Goal: Information Seeking & Learning: Understand process/instructions

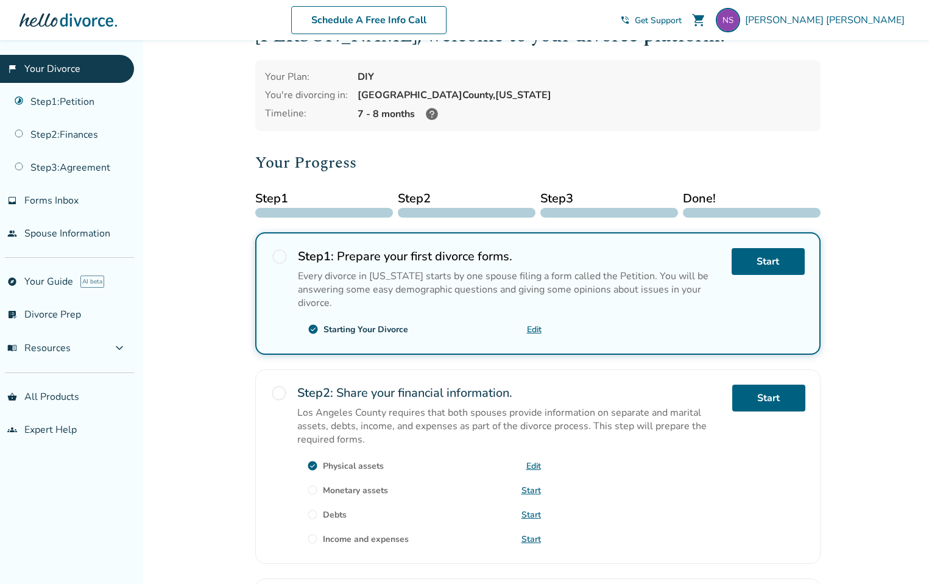
scroll to position [210, 0]
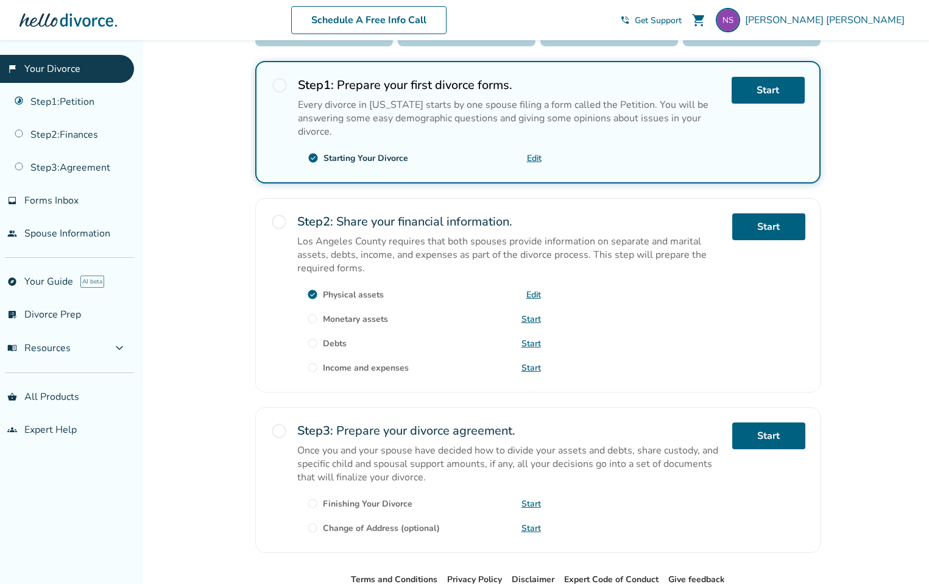
click at [278, 220] on span "radio_button_unchecked" at bounding box center [278, 221] width 17 height 17
click at [528, 317] on link "Start" at bounding box center [530, 319] width 19 height 12
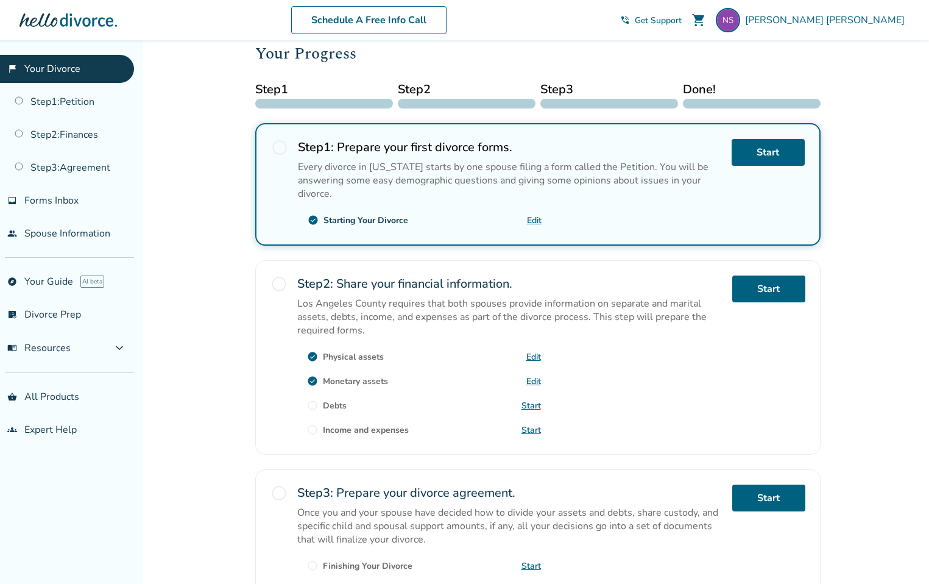
scroll to position [185, 0]
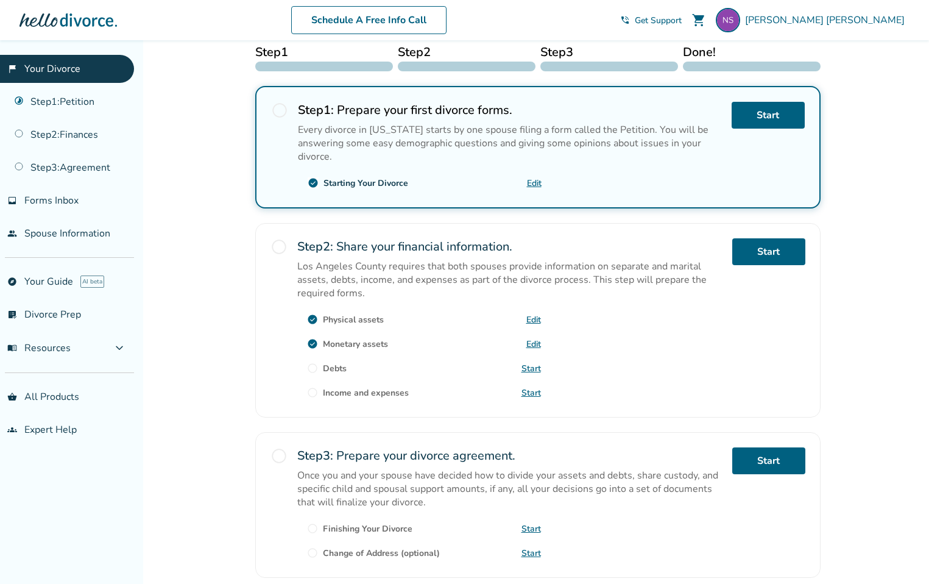
click at [315, 365] on span "radio_button_unchecked" at bounding box center [312, 367] width 11 height 11
click at [531, 363] on link "Start" at bounding box center [530, 368] width 19 height 12
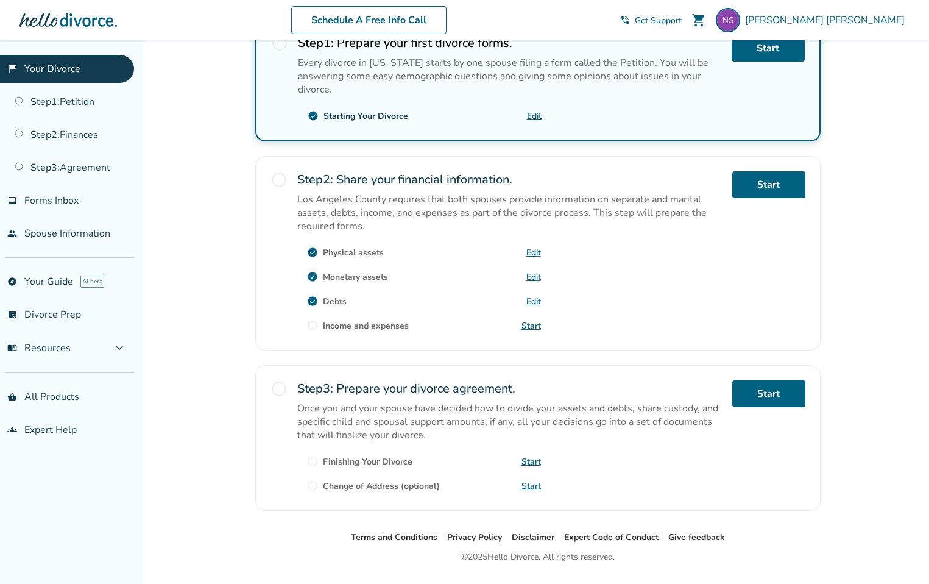
scroll to position [280, 0]
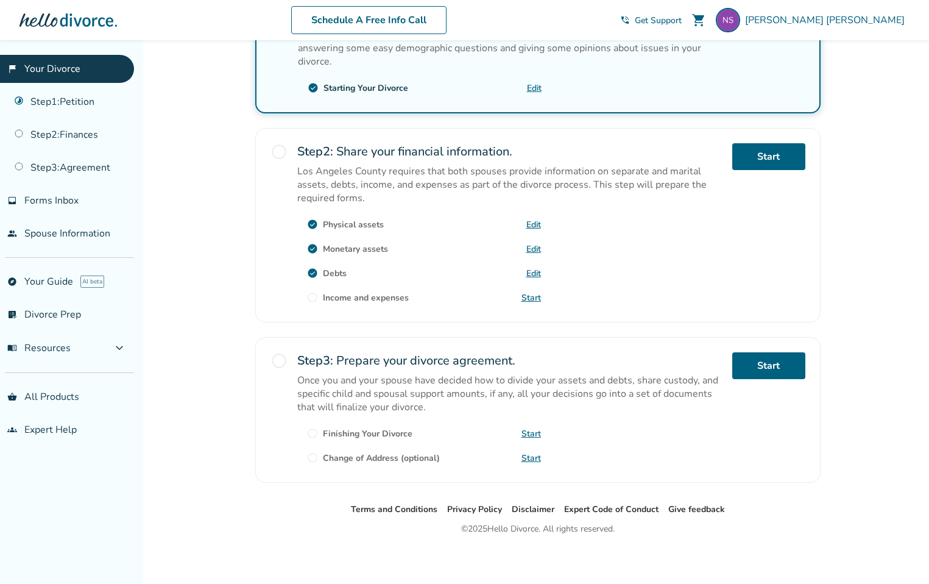
click at [312, 295] on span "radio_button_unchecked" at bounding box center [312, 297] width 11 height 11
click at [529, 295] on link "Start" at bounding box center [530, 298] width 19 height 12
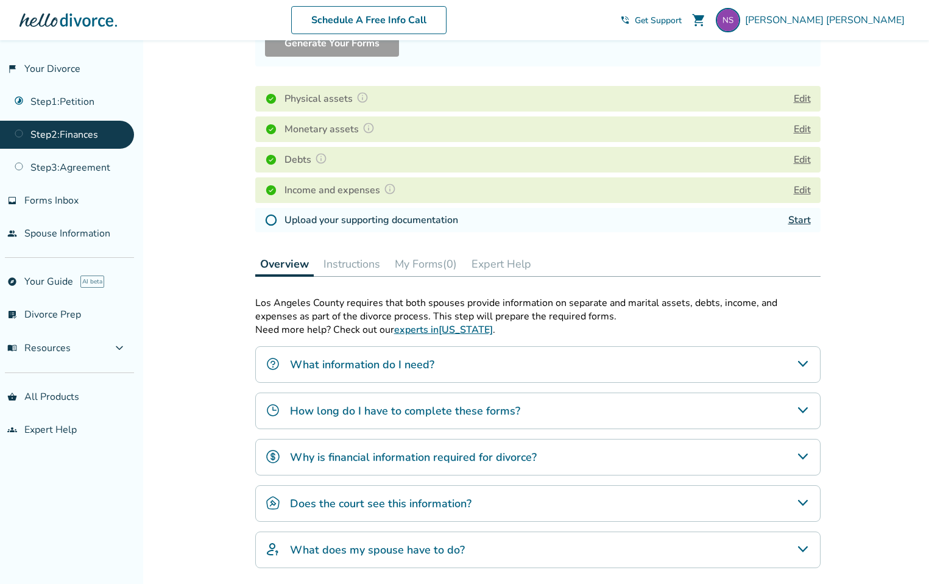
scroll to position [165, 0]
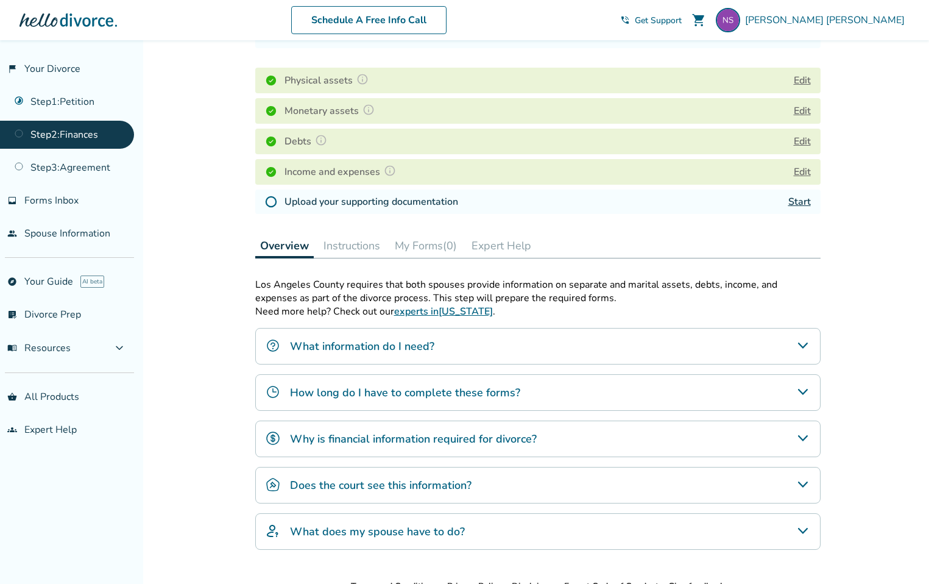
click at [426, 342] on h4 "What information do I need?" at bounding box center [362, 346] width 144 height 16
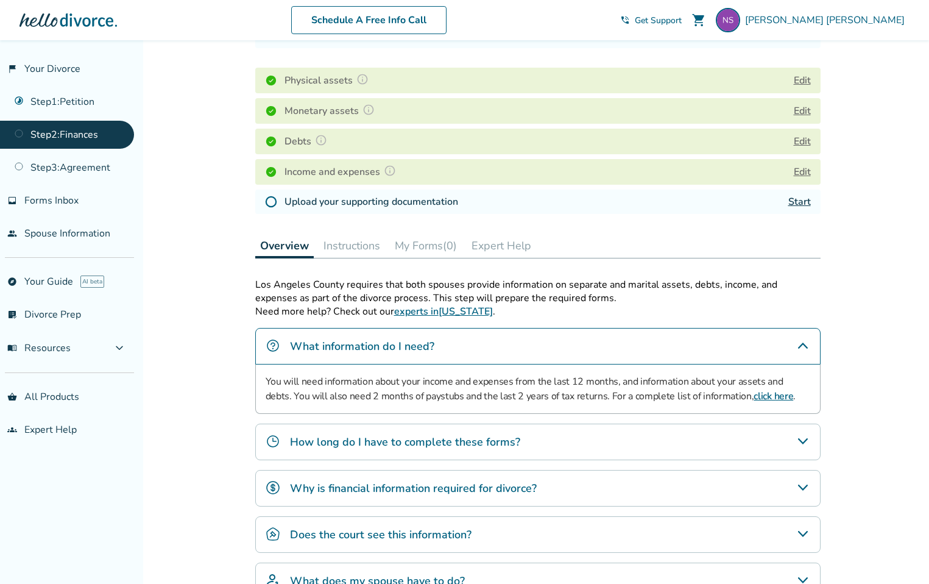
click at [761, 445] on div "How long do I have to complete these forms?" at bounding box center [537, 441] width 565 height 37
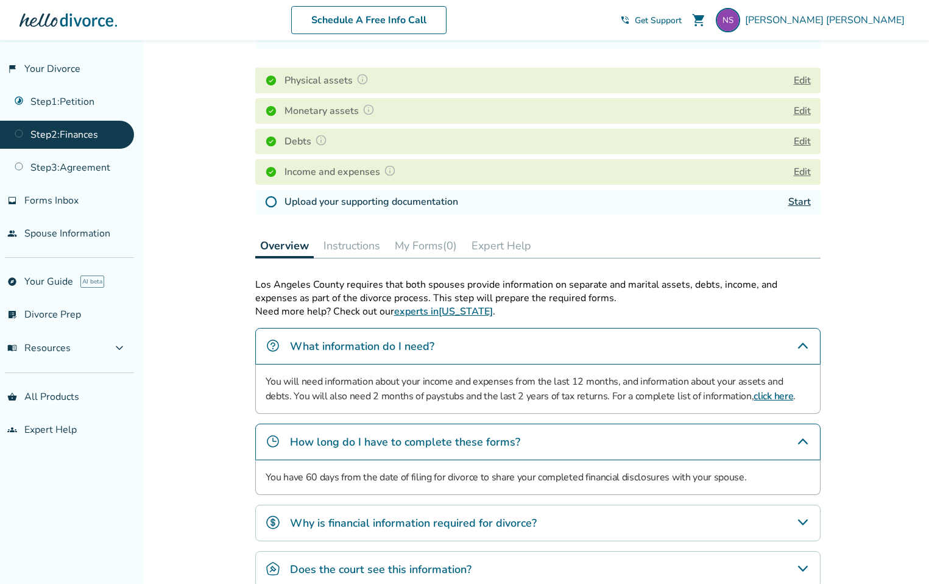
click at [627, 448] on div "How long do I have to complete these forms?" at bounding box center [537, 441] width 565 height 37
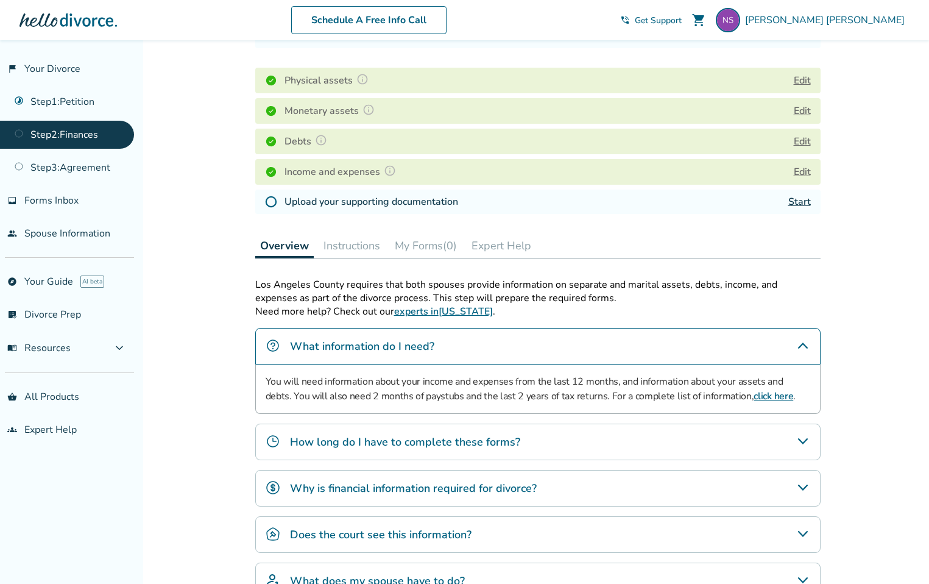
click at [601, 484] on div "Why is financial information required for divorce?" at bounding box center [537, 488] width 565 height 37
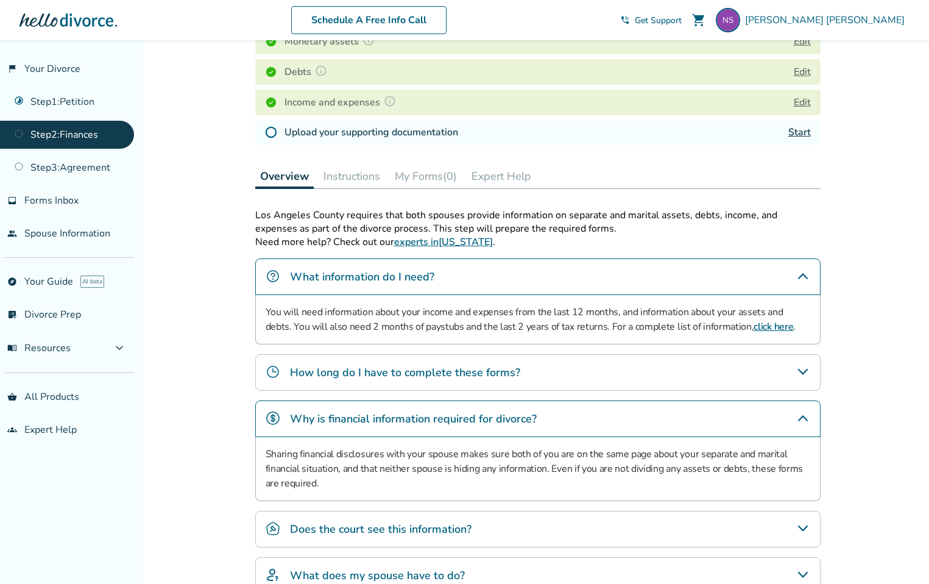
scroll to position [358, 0]
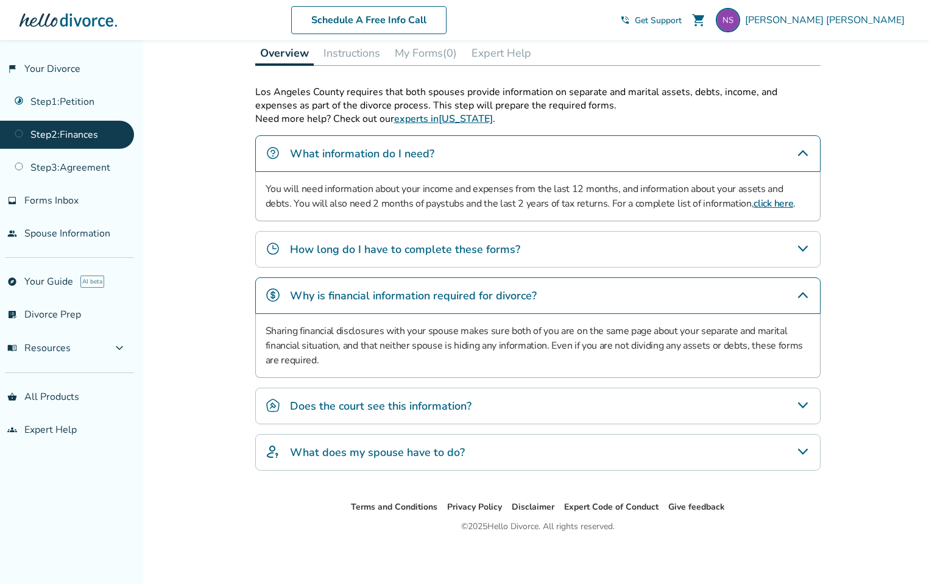
click at [558, 408] on div "Does the court see this information?" at bounding box center [537, 405] width 565 height 37
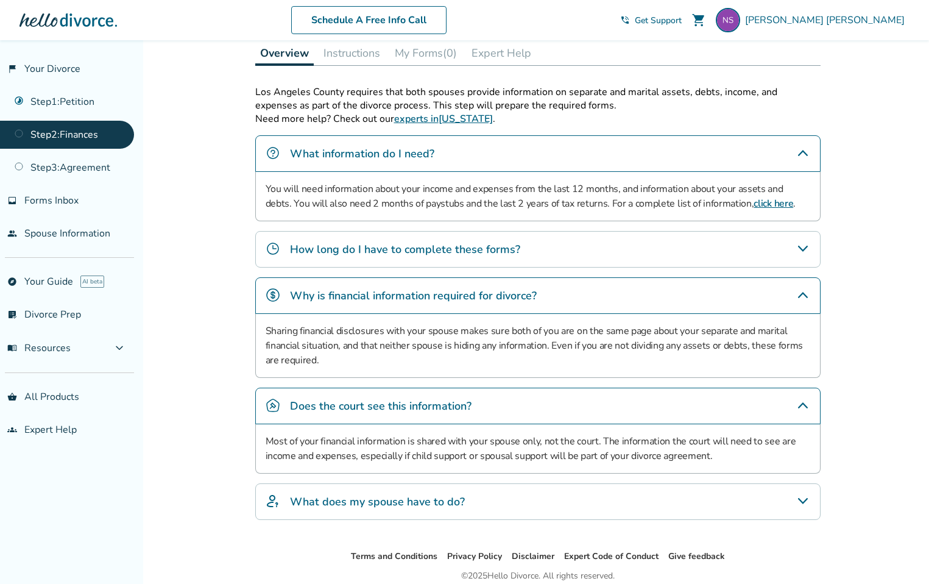
click at [535, 402] on div "Does the court see this information?" at bounding box center [537, 405] width 565 height 37
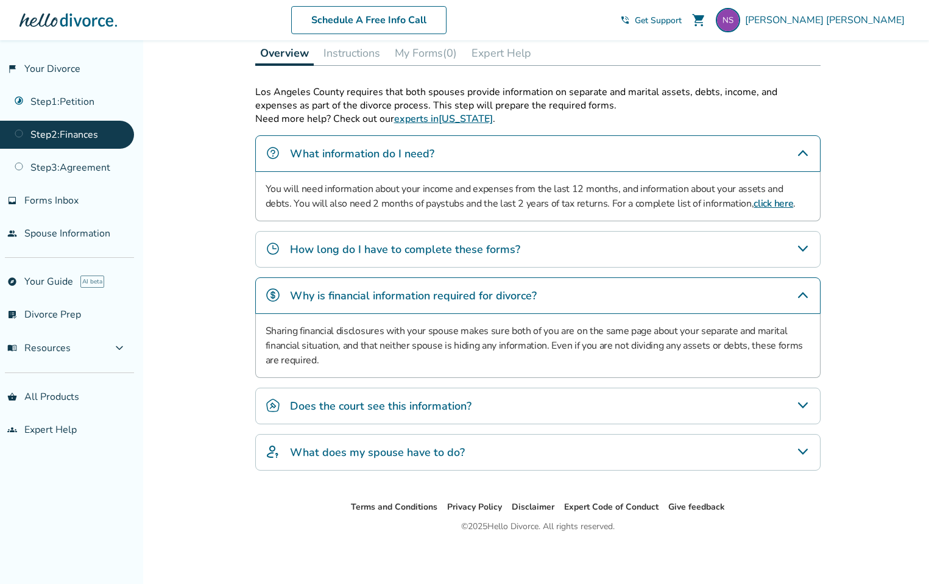
click at [556, 458] on div "What does my spouse have to do?" at bounding box center [537, 452] width 565 height 37
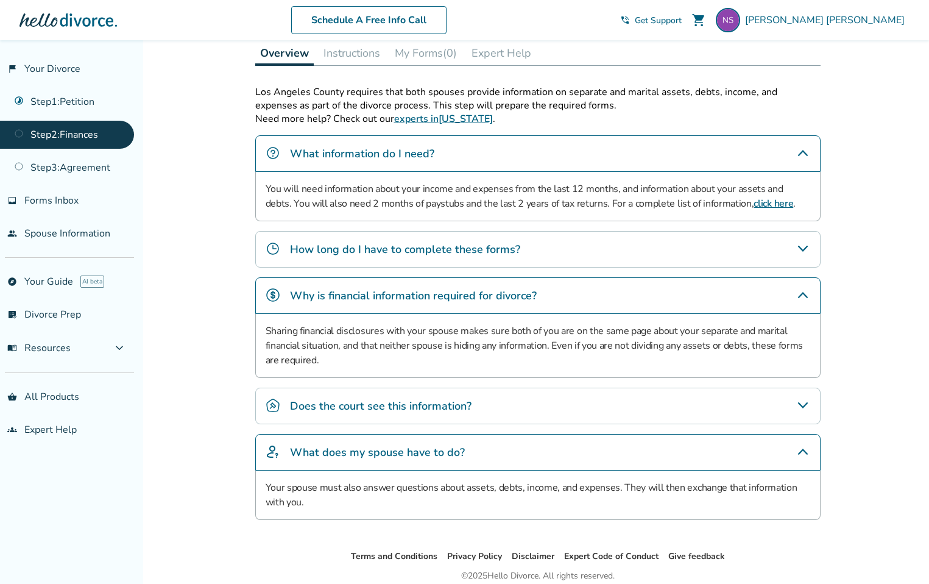
click at [553, 454] on div "What does my spouse have to do?" at bounding box center [537, 452] width 565 height 37
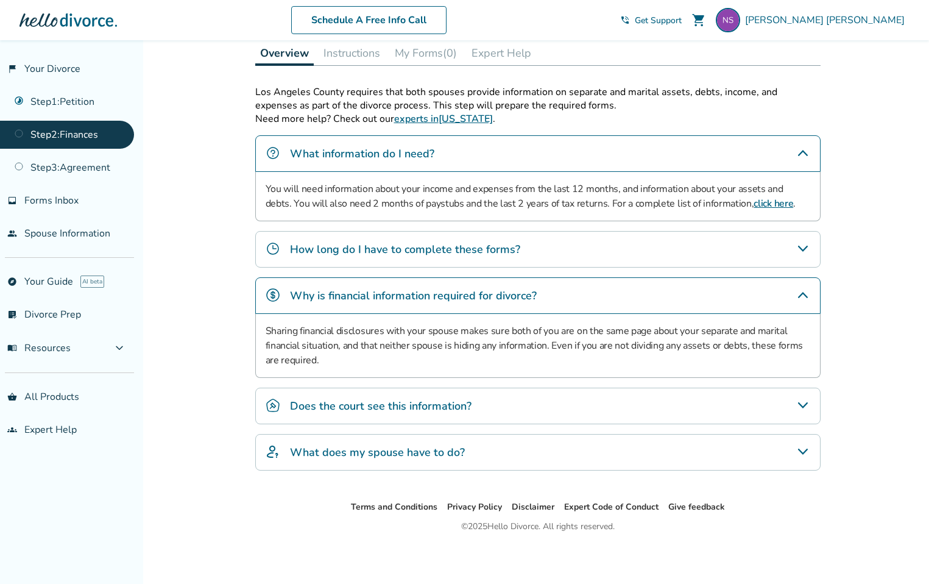
click at [754, 200] on link "click here" at bounding box center [774, 203] width 40 height 13
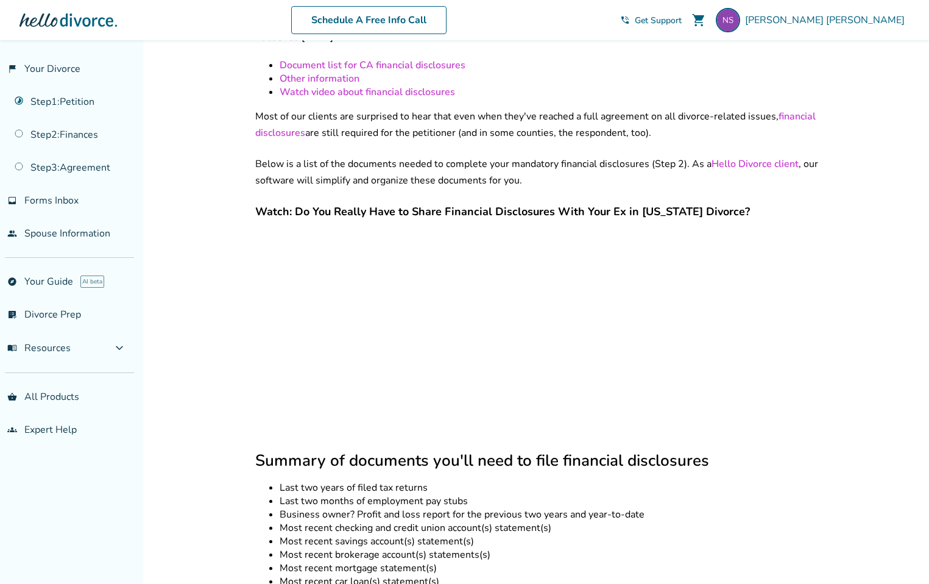
scroll to position [347, 0]
